Goal: Download file/media

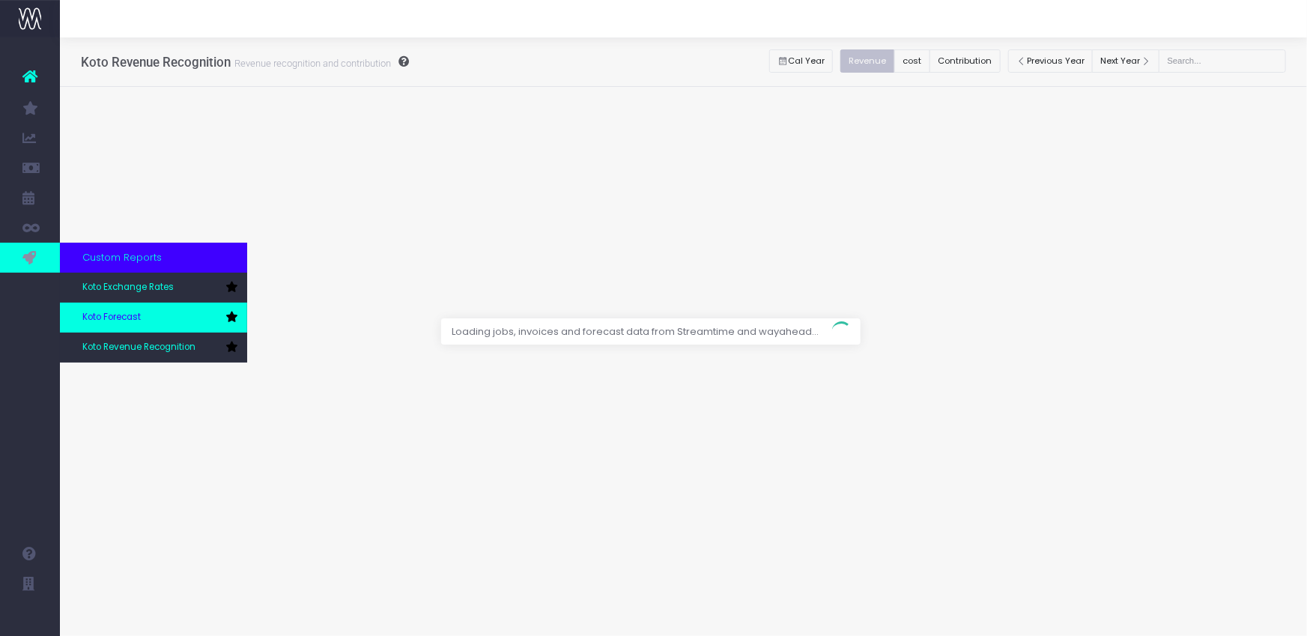
click at [106, 313] on span "Koto Forecast" at bounding box center [111, 317] width 58 height 13
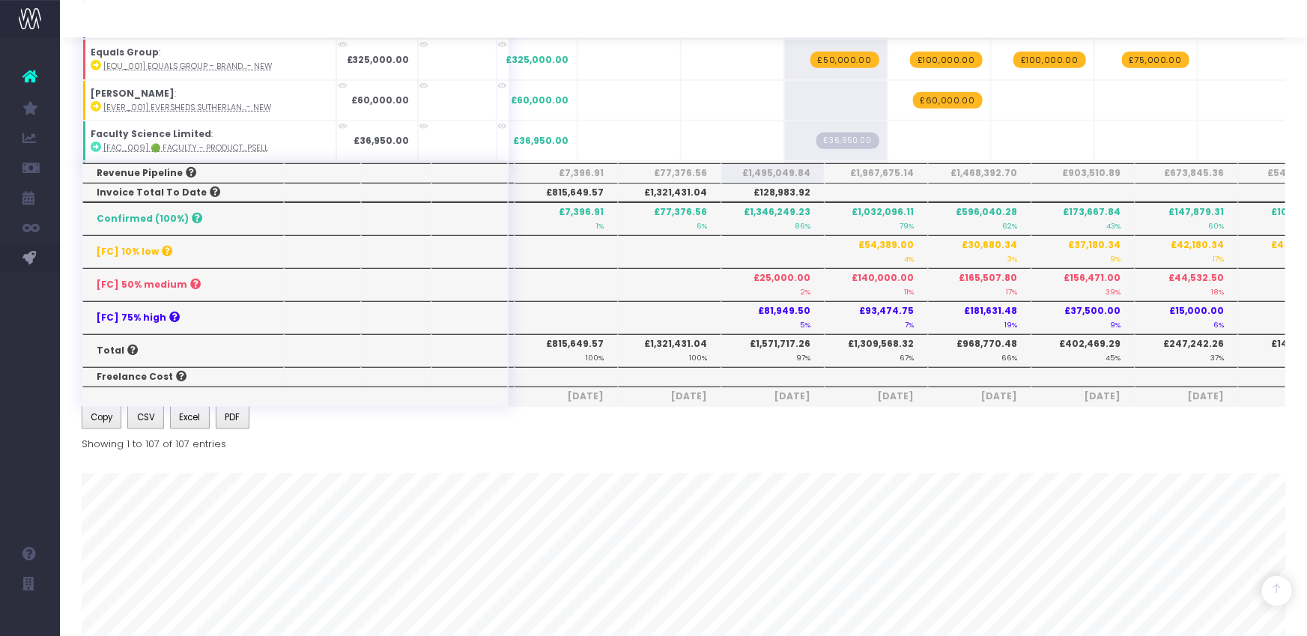
scroll to position [602, 0]
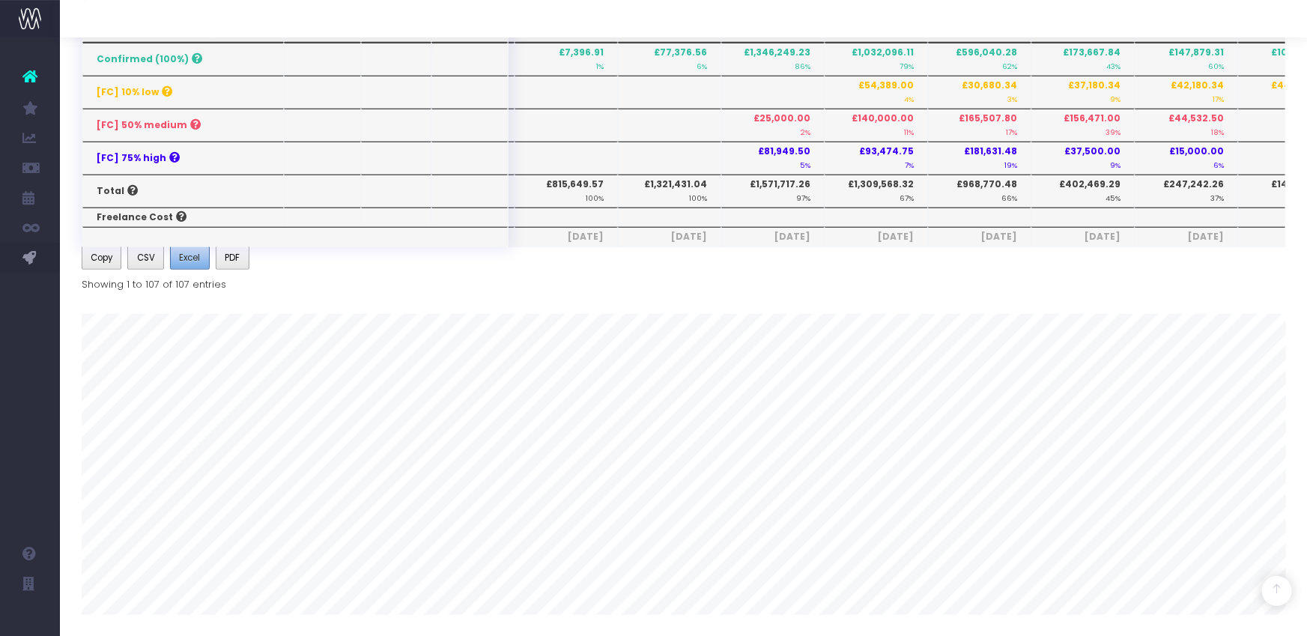
click at [194, 266] on button "Excel" at bounding box center [190, 258] width 40 height 24
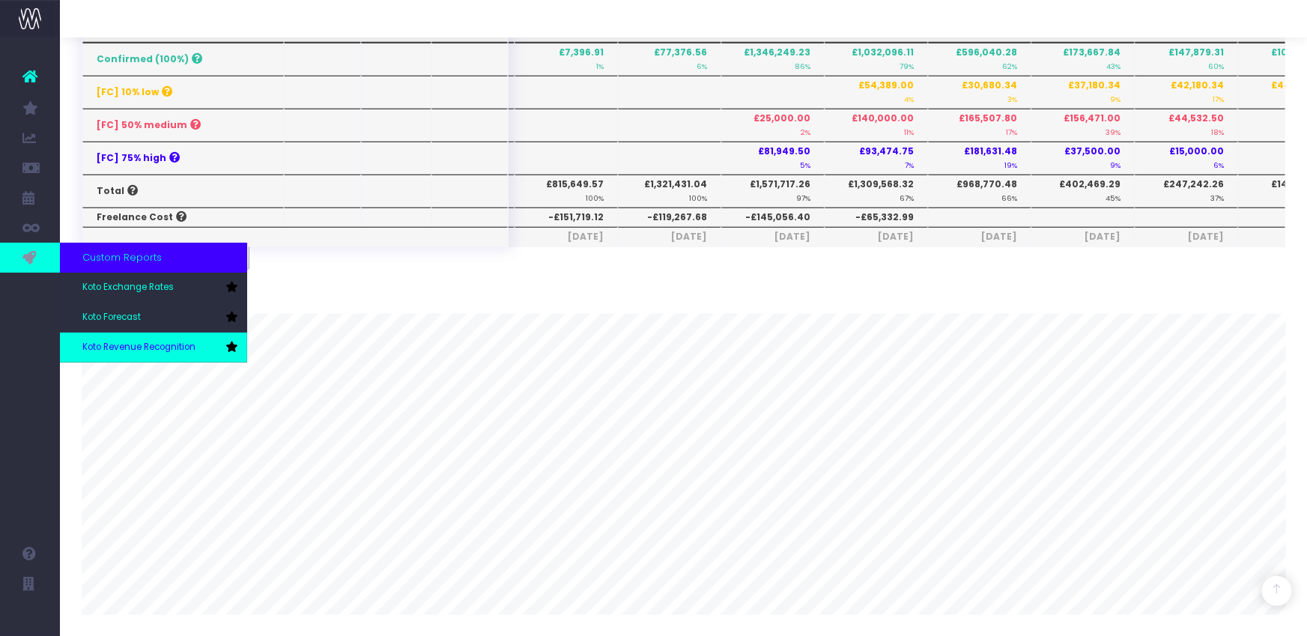
click at [132, 341] on span "Koto Revenue Recognition" at bounding box center [138, 347] width 113 height 13
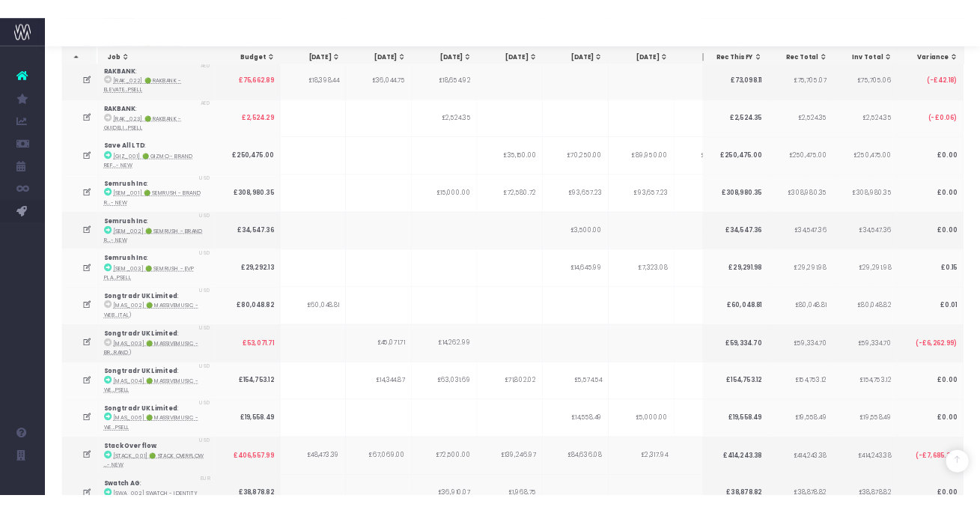
scroll to position [4171, 0]
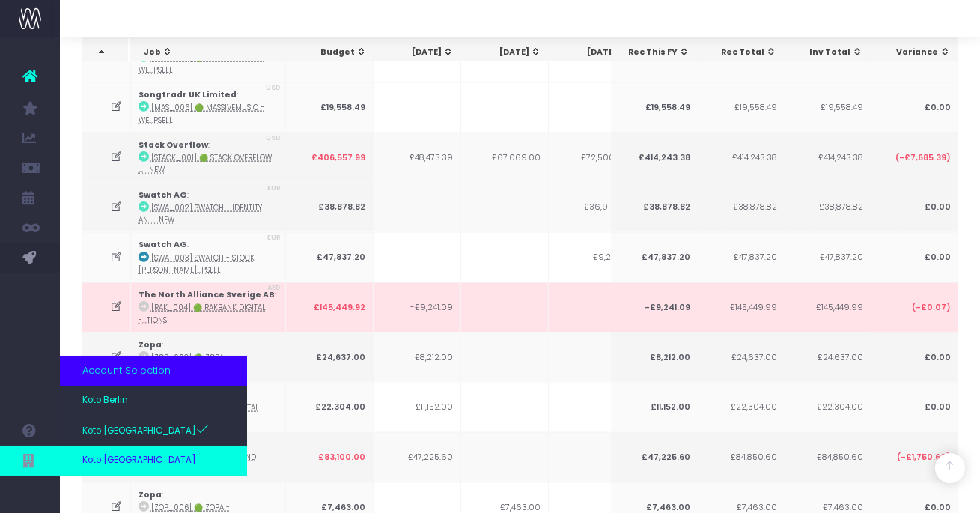
click at [88, 460] on span "Koto [GEOGRAPHIC_DATA]" at bounding box center [139, 460] width 114 height 13
